Goal: Navigation & Orientation: Find specific page/section

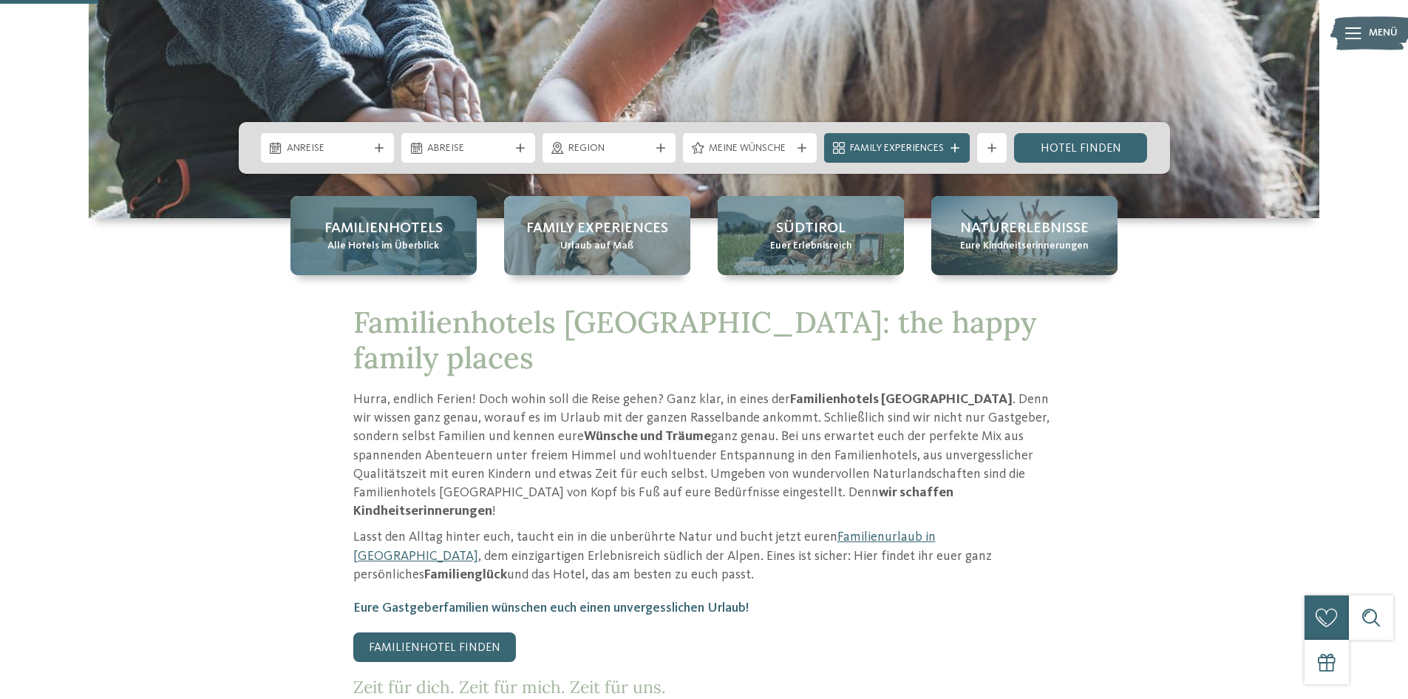
click at [393, 230] on span "Familienhotels" at bounding box center [383, 228] width 118 height 21
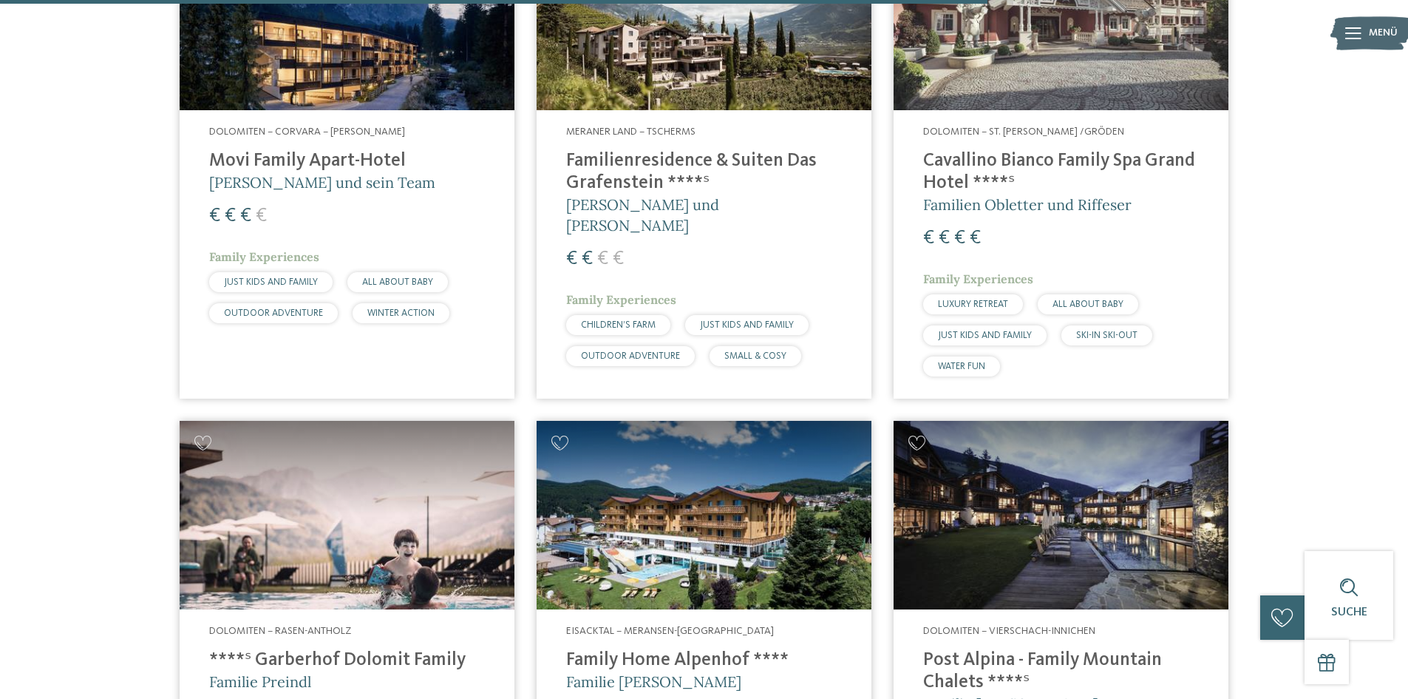
scroll to position [3474, 0]
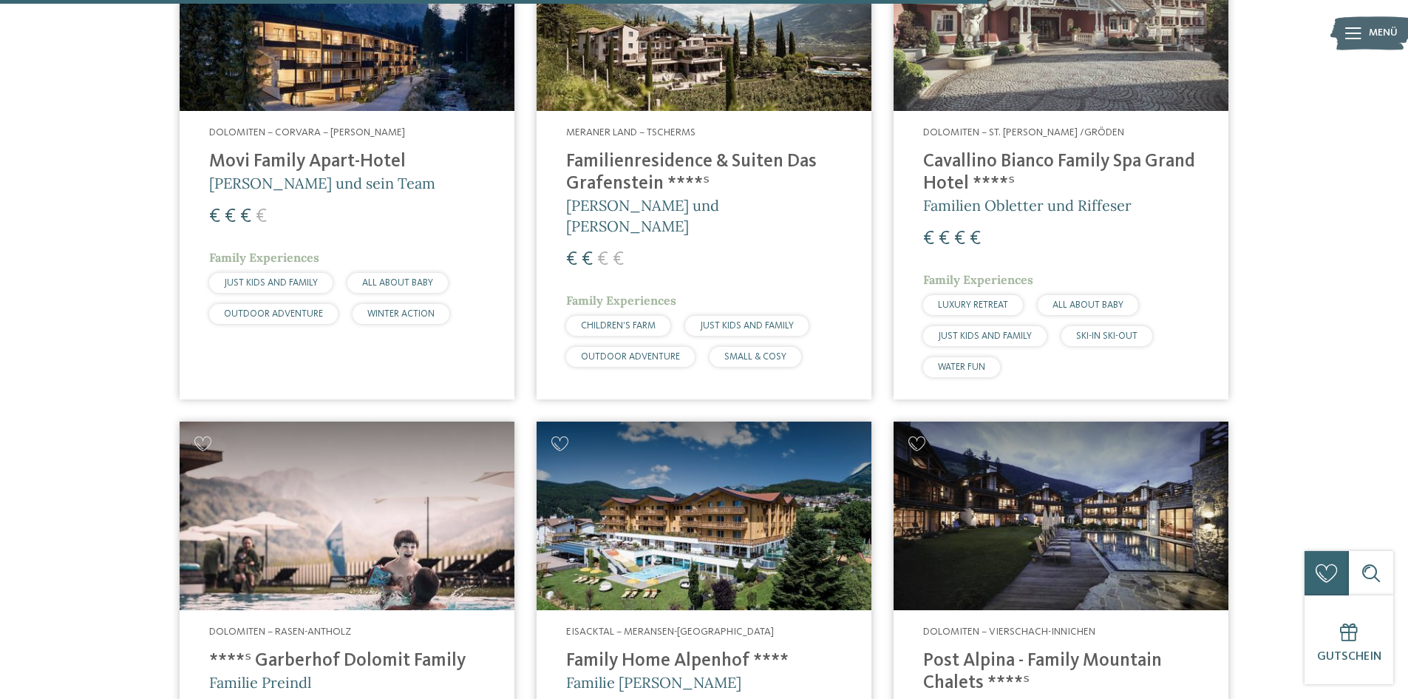
click at [297, 151] on h4 "Movi Family Apart-Hotel" at bounding box center [347, 162] width 276 height 22
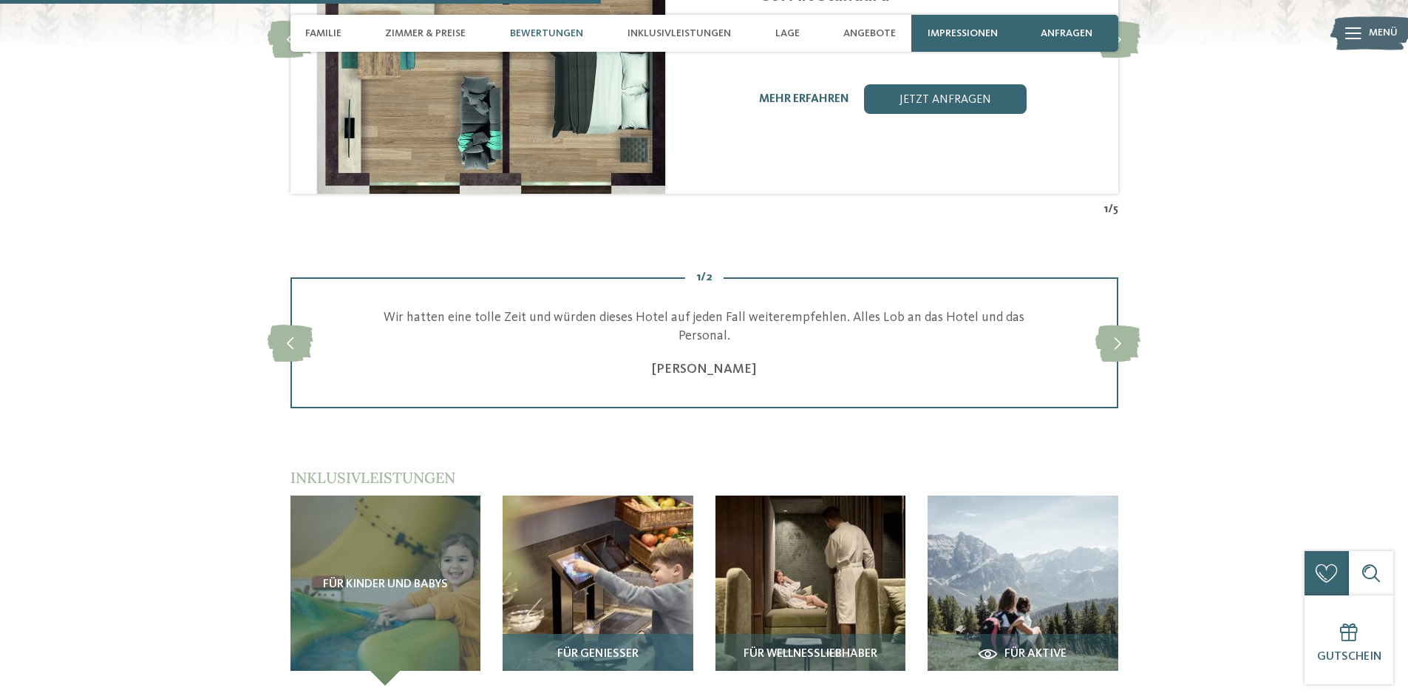
scroll to position [2218, 0]
